Goal: Task Accomplishment & Management: Manage account settings

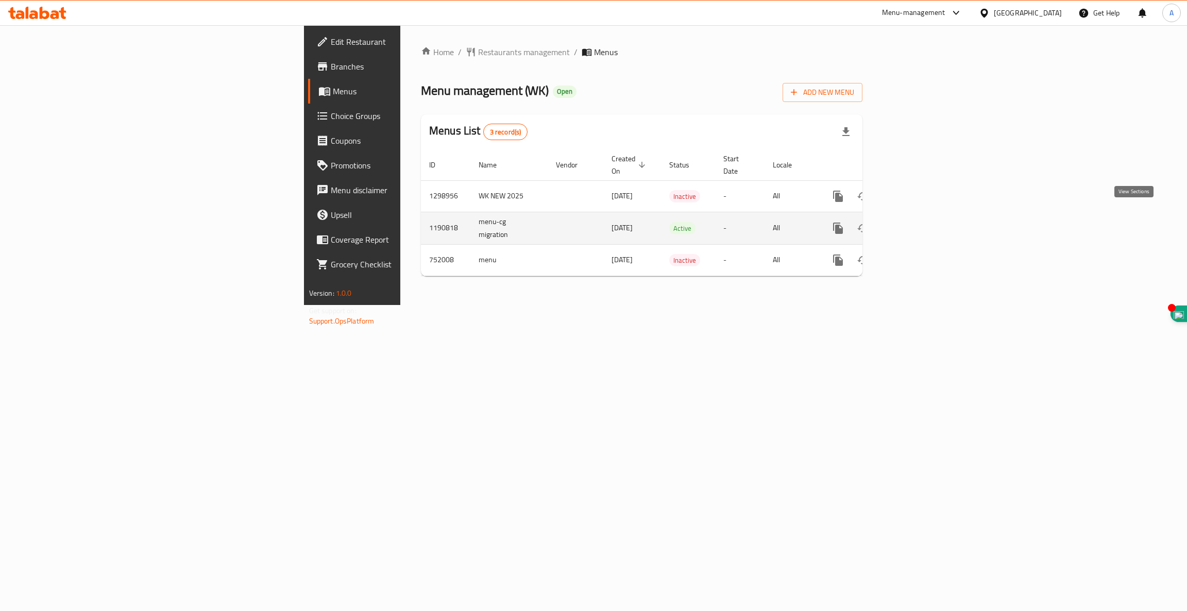
click at [917, 224] on icon "enhanced table" at bounding box center [912, 228] width 9 height 9
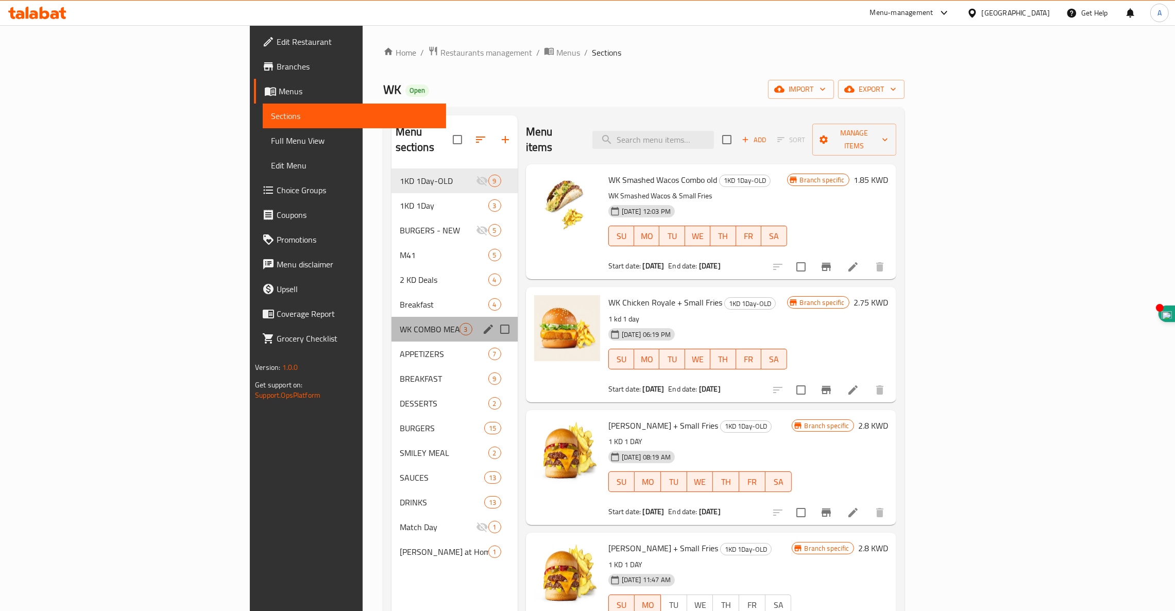
click at [392, 317] on div "WK COMBO MEAL 3" at bounding box center [455, 329] width 126 height 25
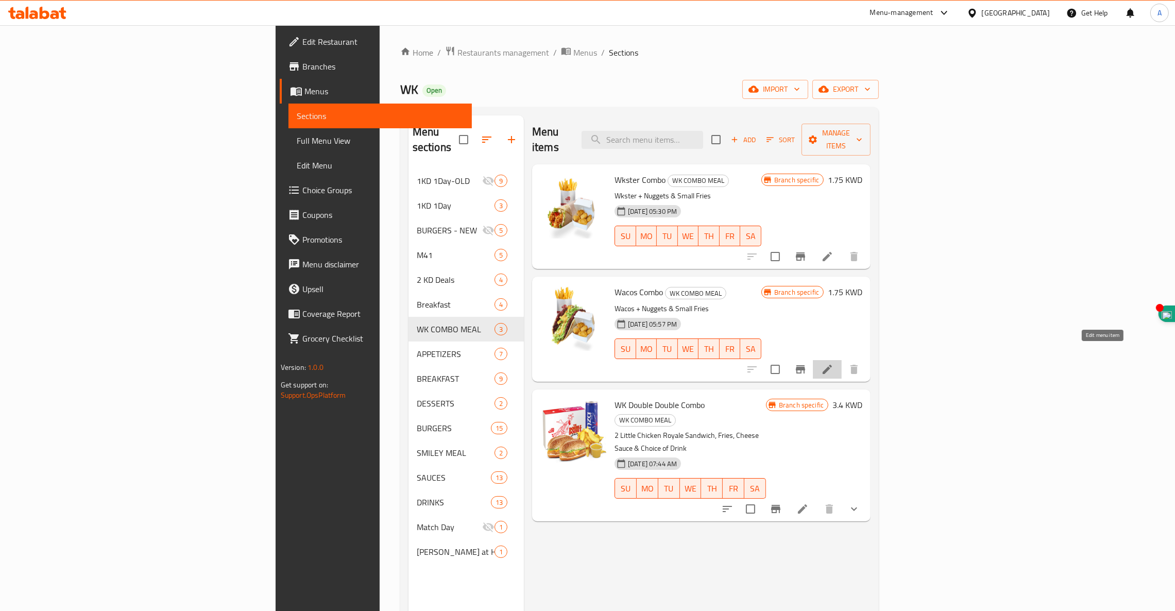
click at [832, 365] on icon at bounding box center [827, 369] width 9 height 9
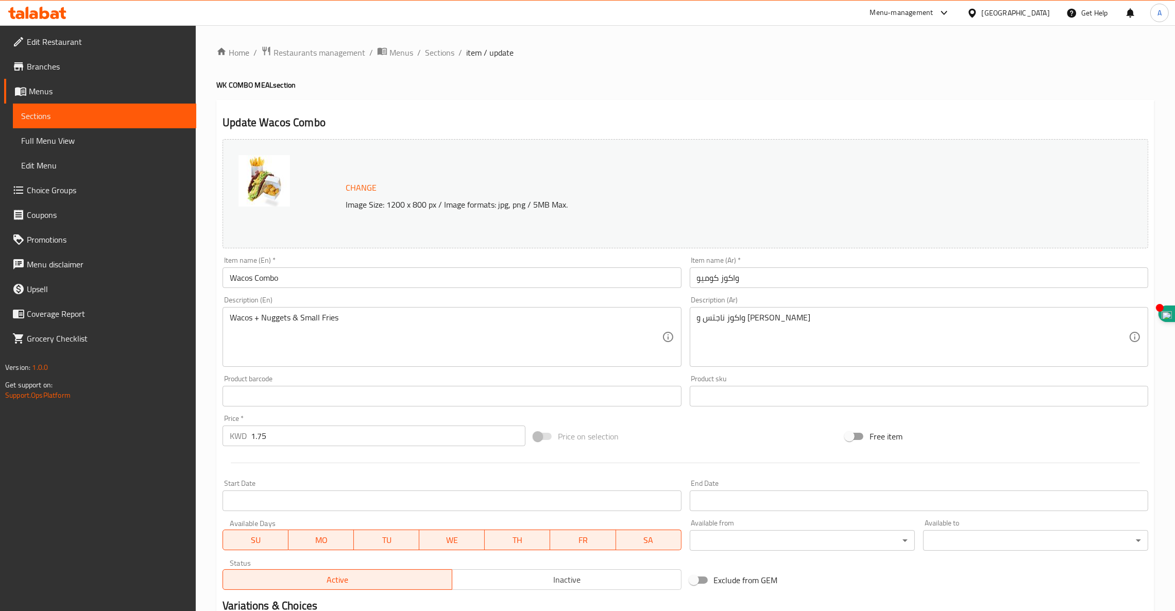
scroll to position [130, 0]
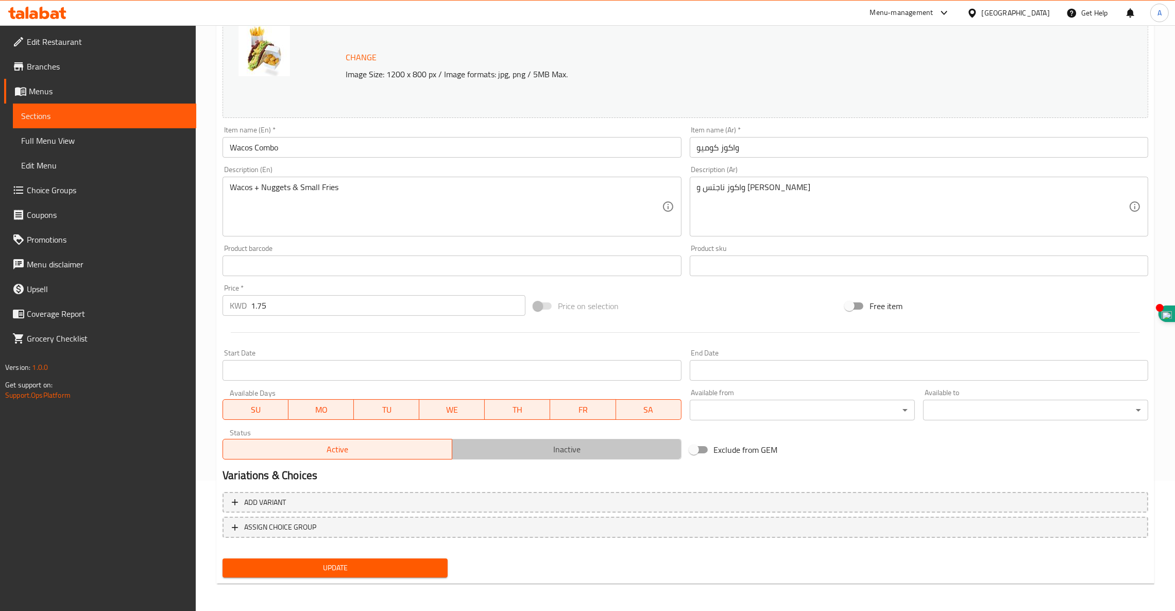
click at [547, 453] on span "Inactive" at bounding box center [566, 449] width 221 height 15
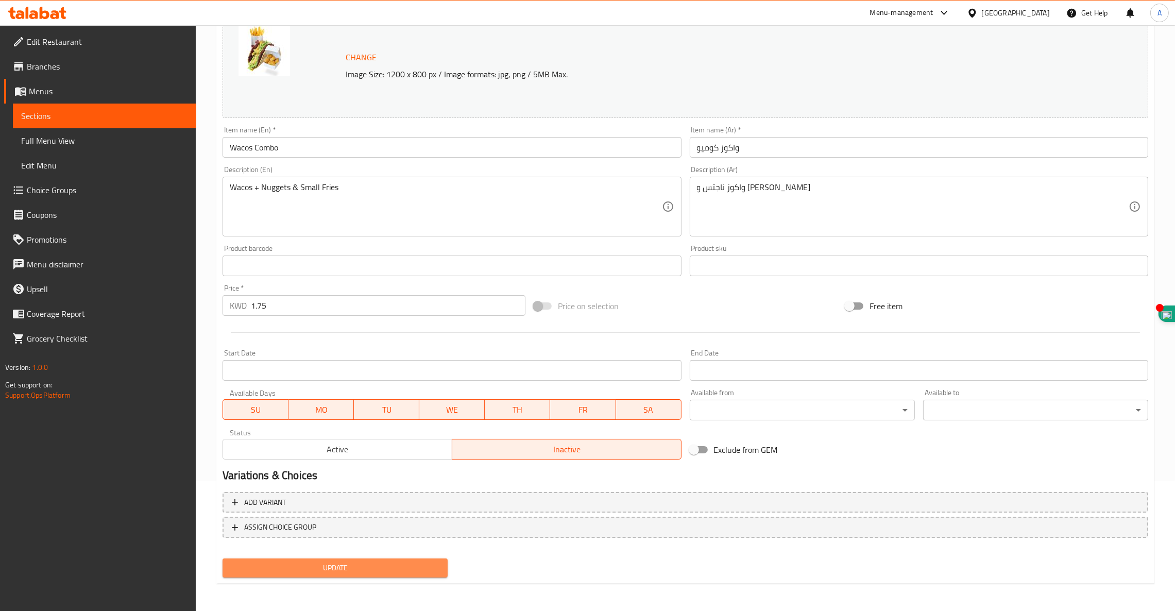
click at [332, 570] on span "Update" at bounding box center [335, 568] width 209 height 13
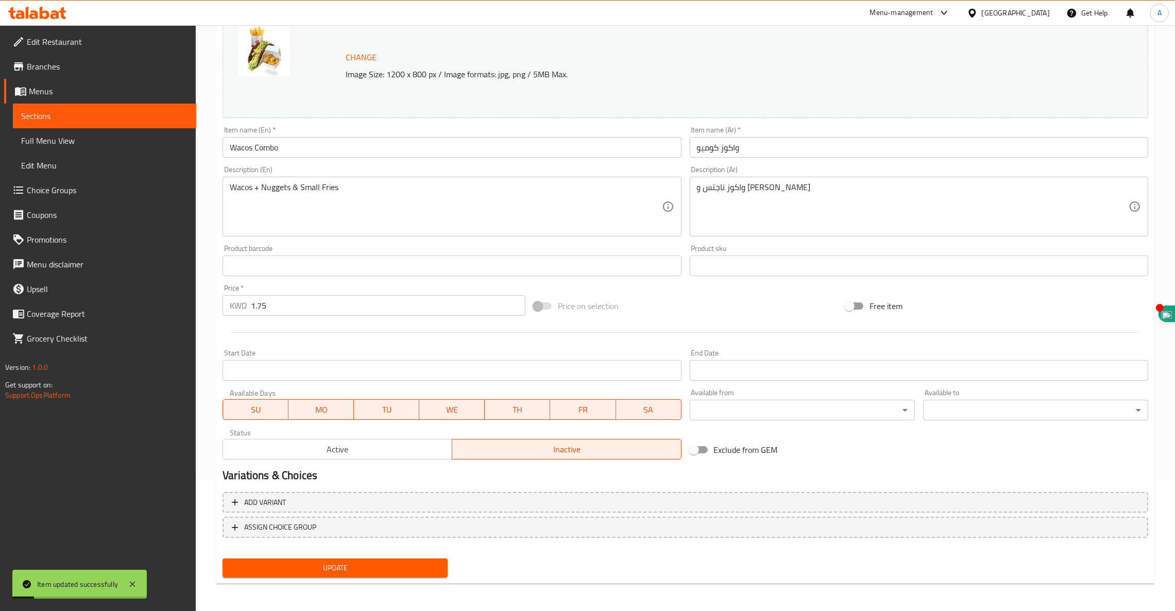
scroll to position [0, 0]
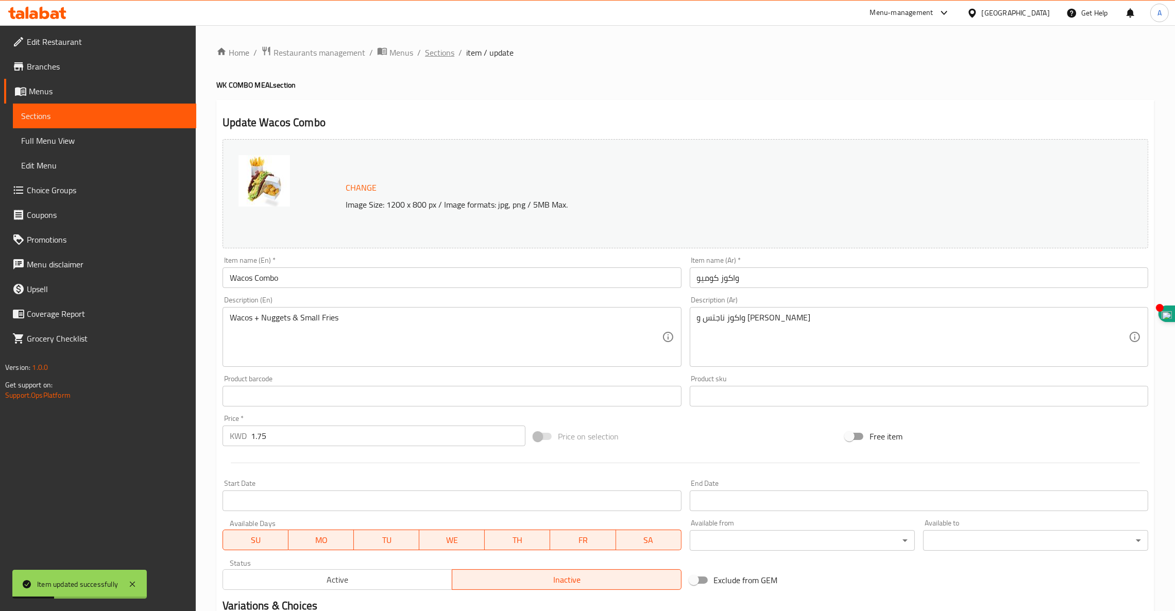
click at [449, 48] on span "Sections" at bounding box center [439, 52] width 29 height 12
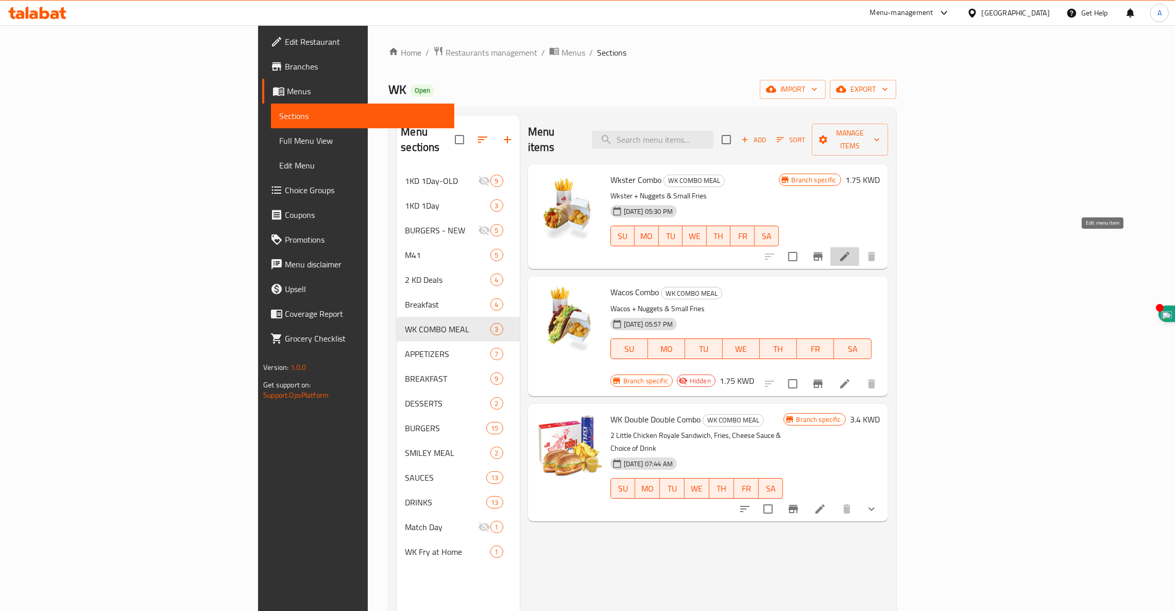
click at [851, 250] on icon at bounding box center [845, 256] width 12 height 12
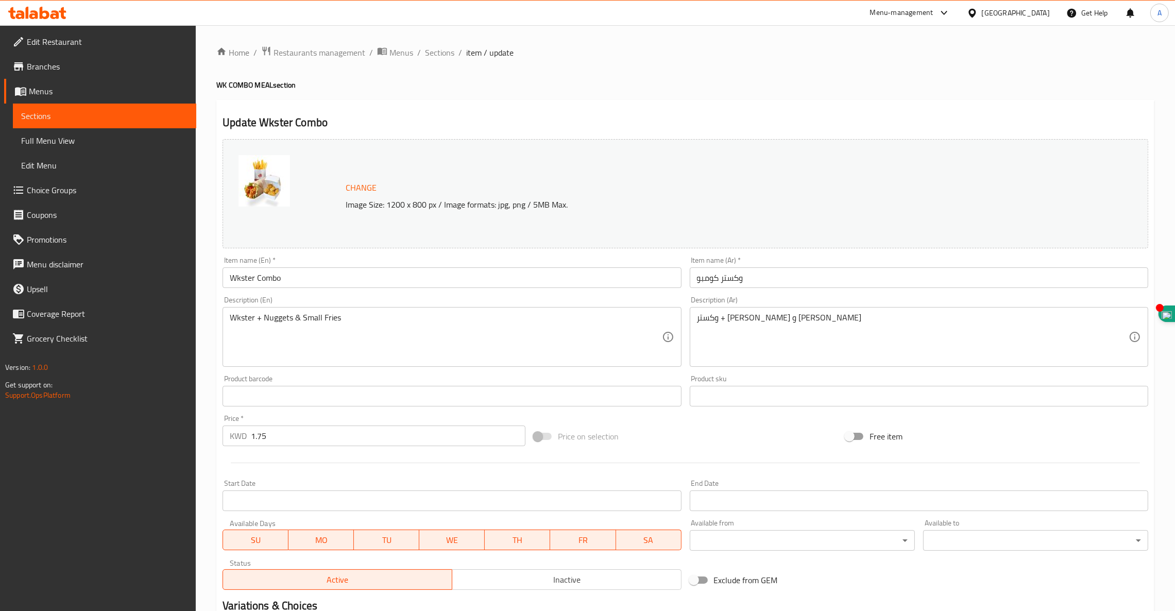
scroll to position [130, 0]
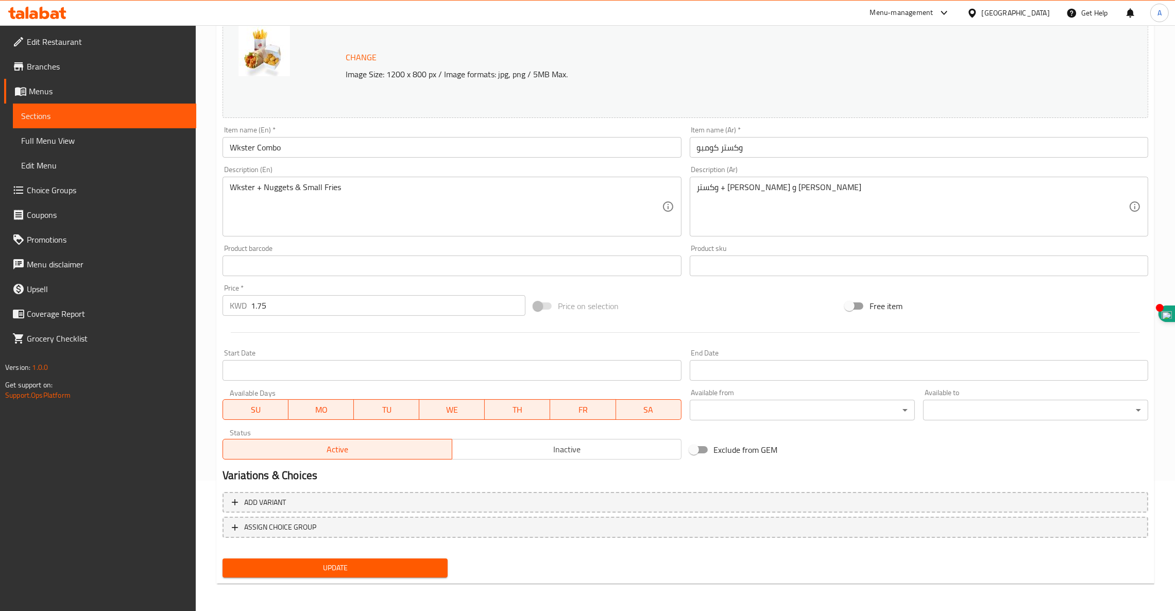
click at [551, 452] on span "Inactive" at bounding box center [566, 449] width 221 height 15
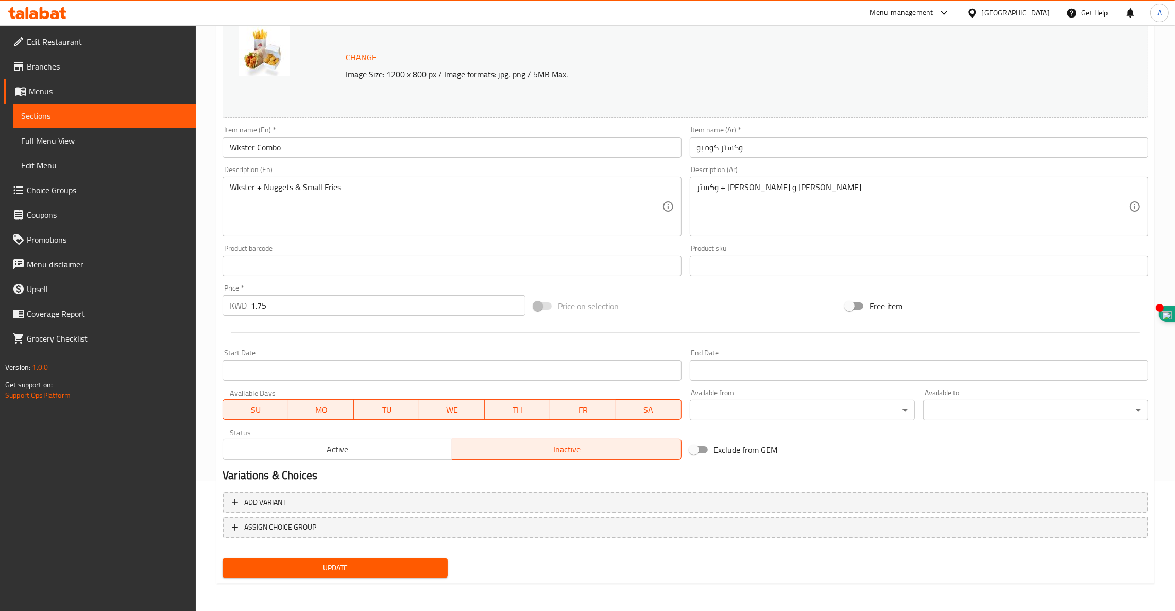
click at [308, 570] on span "Update" at bounding box center [335, 568] width 209 height 13
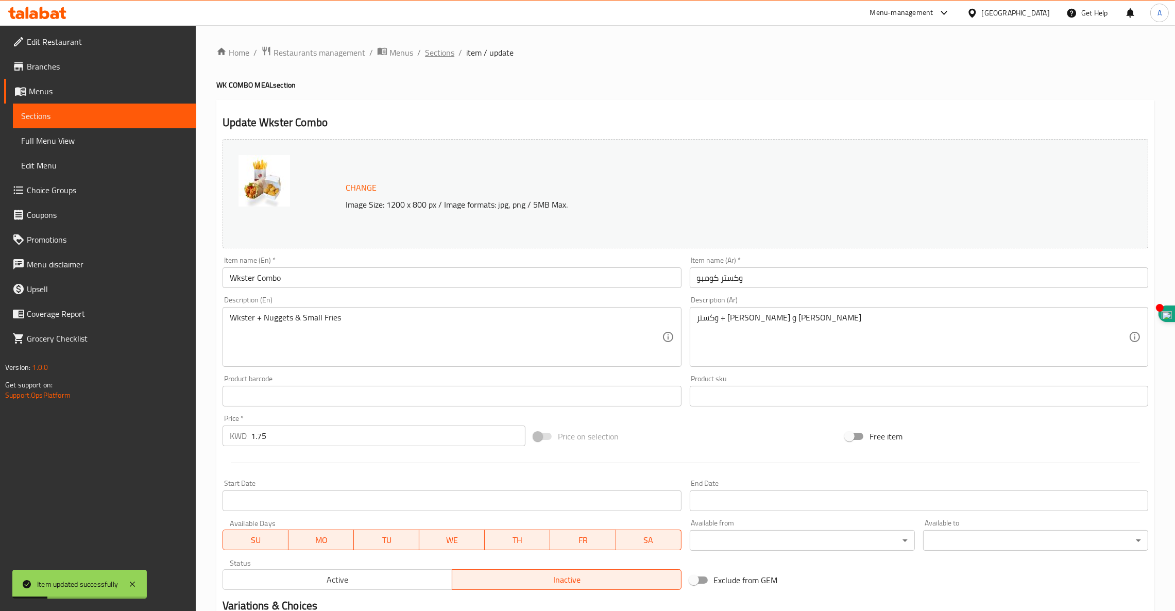
click at [432, 49] on span "Sections" at bounding box center [439, 52] width 29 height 12
